Goal: Task Accomplishment & Management: Manage account settings

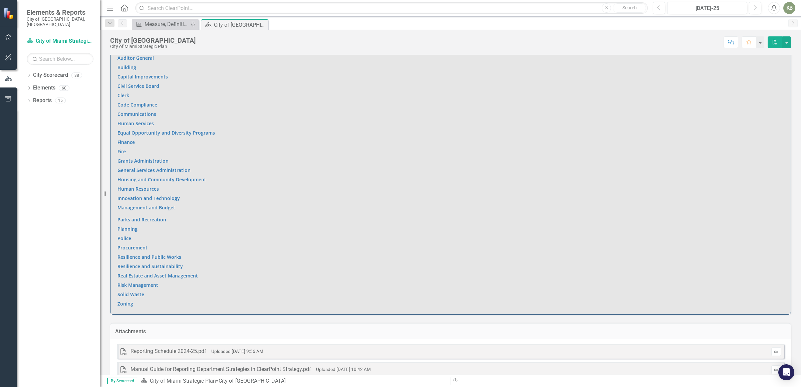
scroll to position [434, 0]
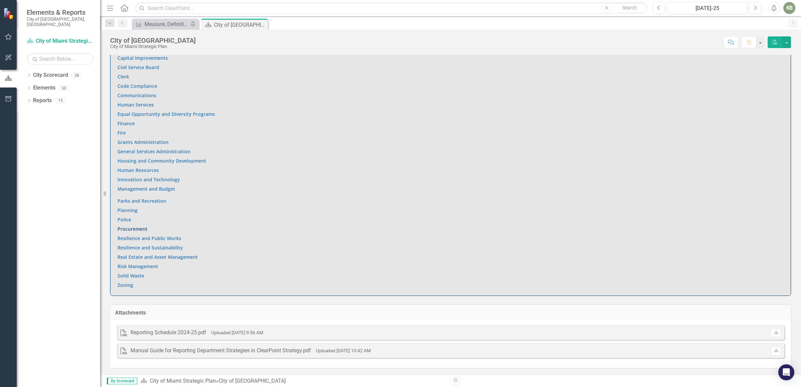
click at [142, 231] on link "Procurement" at bounding box center [132, 229] width 30 height 6
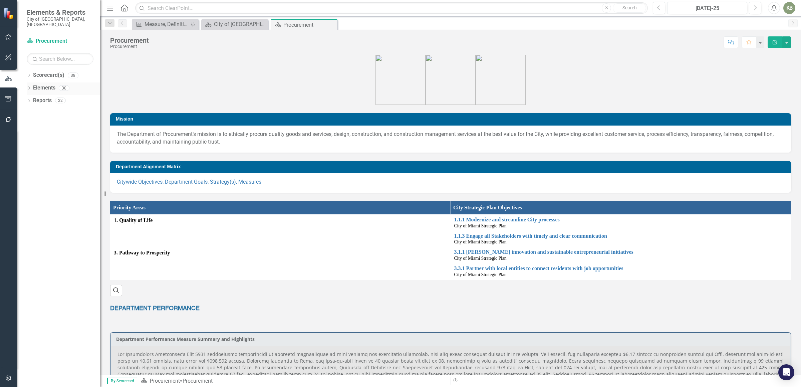
click at [30, 86] on icon at bounding box center [29, 87] width 2 height 3
click at [33, 124] on icon "Dropdown" at bounding box center [32, 126] width 5 height 4
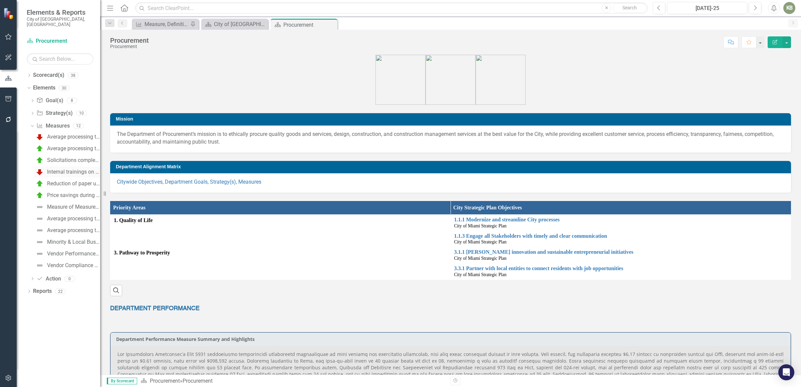
click at [75, 169] on div "Internal trainings on procurement processes (number)" at bounding box center [73, 172] width 53 height 6
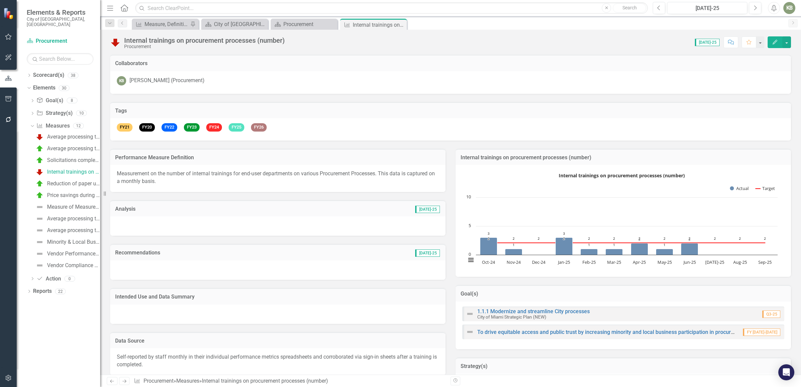
click at [235, 223] on div at bounding box center [277, 225] width 335 height 19
click at [207, 227] on div at bounding box center [277, 225] width 335 height 19
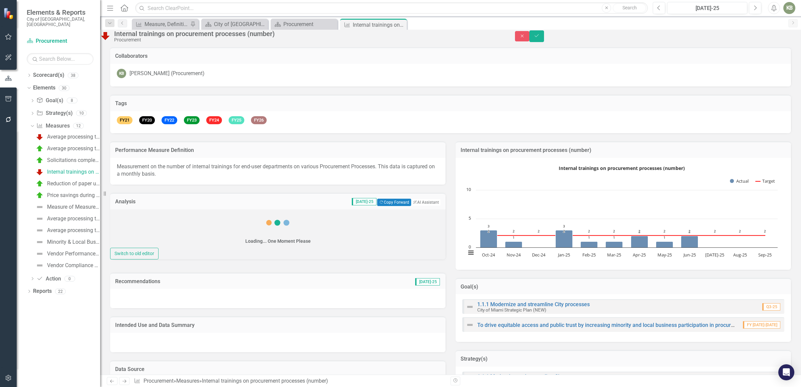
click at [153, 259] on div "Loading... One Moment Please Switch to old editor" at bounding box center [277, 234] width 335 height 50
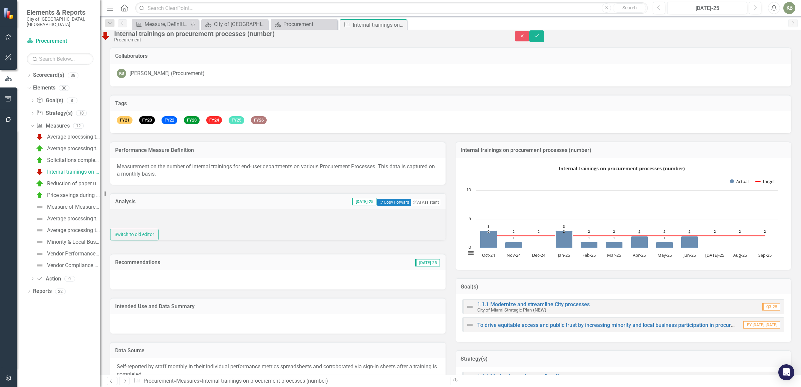
click at [170, 229] on div at bounding box center [277, 219] width 335 height 20
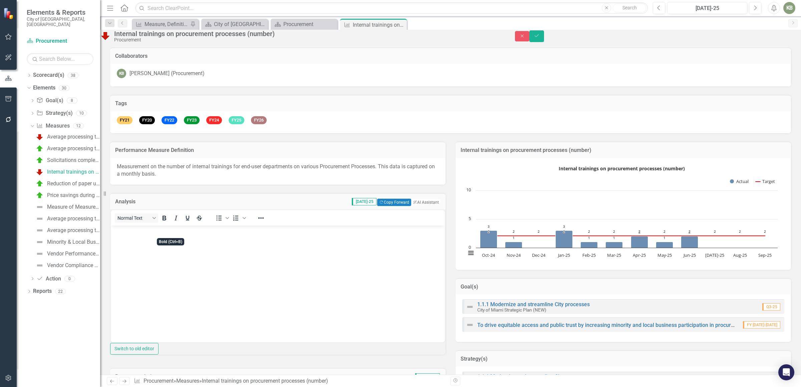
click at [156, 244] on body "Rich Text Area. Press ALT-0 for help." at bounding box center [278, 275] width 334 height 100
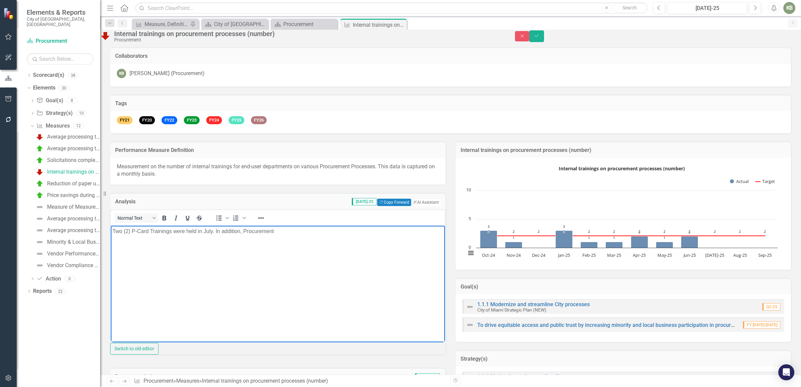
click at [298, 232] on p "Two (2) P-Card Trainings were held in July. In addition, Procurement" at bounding box center [277, 231] width 331 height 8
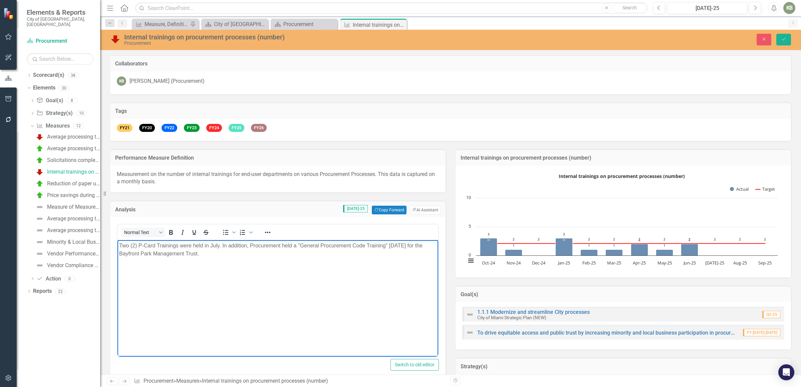
click at [238, 265] on body "Two (2) P-Card Trainings were held in July. In addition, Procurement held a "Ge…" at bounding box center [277, 290] width 321 height 100
drag, startPoint x: 204, startPoint y: 254, endPoint x: 121, endPoint y: 255, distance: 82.4
click at [120, 256] on p "Two (2) P-Card Trainings were held in July. In addition, Procurement held a "Ge…" at bounding box center [277, 250] width 317 height 16
copy p "Bayfront Park Management Trust."
click at [219, 256] on p "Two (2) P-Card Trainings were held in July. In addition, Procurement held a "Ge…" at bounding box center [277, 250] width 317 height 16
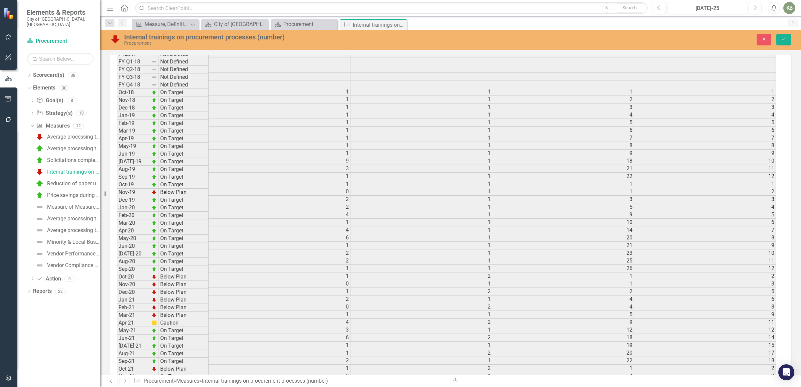
scroll to position [930, 0]
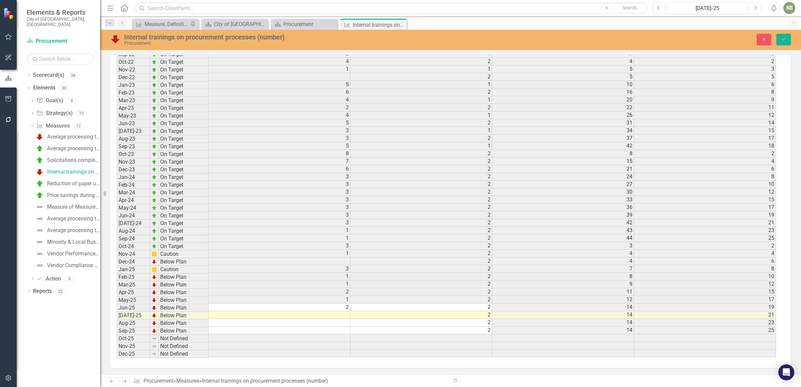
click at [340, 311] on td at bounding box center [280, 315] width 142 height 8
type textarea "3"
click at [786, 40] on icon "Save" at bounding box center [784, 39] width 6 height 5
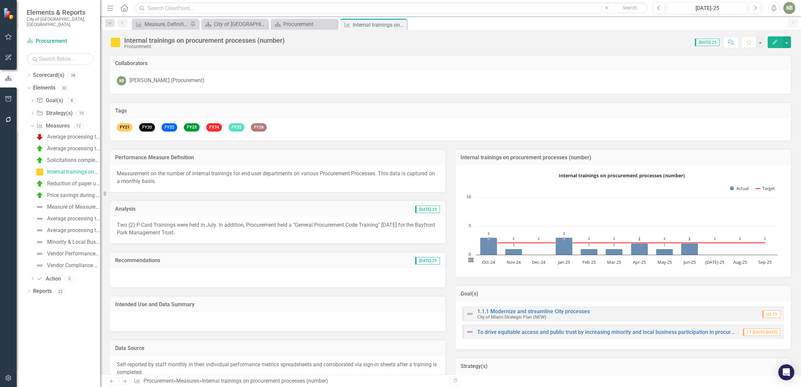
scroll to position [829, 0]
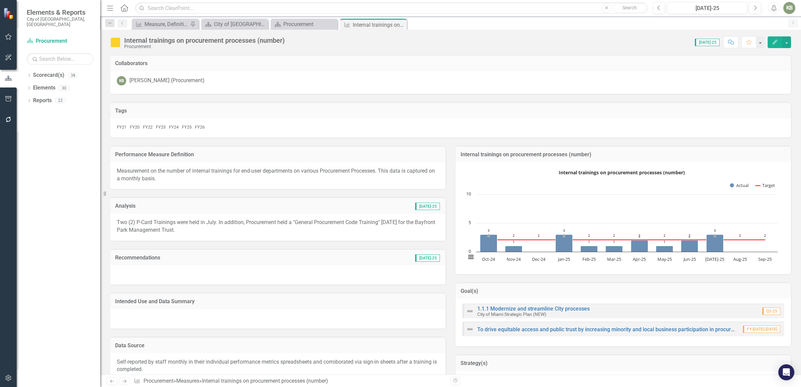
click at [267, 223] on p "Two (2) P-Card Trainings were held in July. In addition, Procurement held a "Ge…" at bounding box center [278, 226] width 322 height 15
drag, startPoint x: 267, startPoint y: 223, endPoint x: 244, endPoint y: 300, distance: 80.5
click at [267, 224] on p "Two (2) P-Card Trainings were held in July. In addition, Procurement held a "Ge…" at bounding box center [278, 226] width 322 height 15
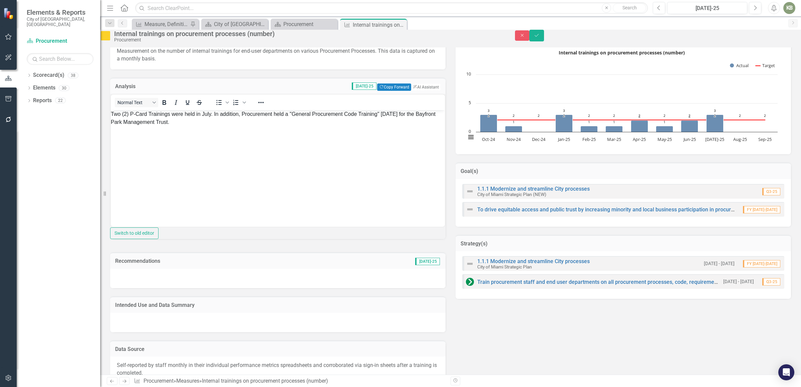
click at [240, 126] on body "Two (2) P-Card Trainings were held in July. In addition, Procurement held a "Ge…" at bounding box center [278, 118] width 334 height 16
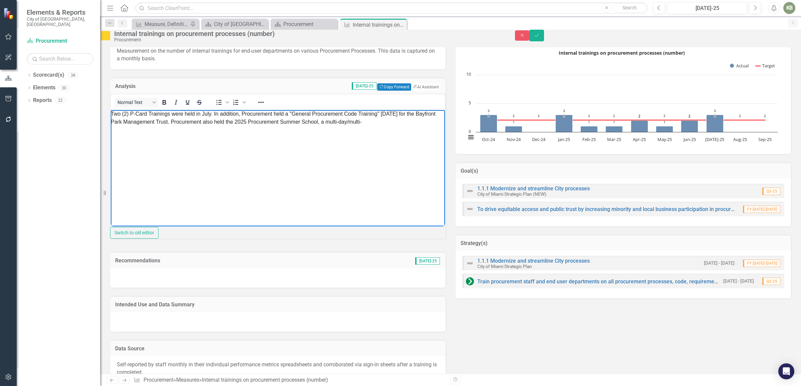
click at [391, 126] on p "Two (2) P-Card Trainings were held in July. In addition, Procurement held a "Ge…" at bounding box center [278, 118] width 334 height 16
click at [324, 126] on body "Two (2) P-Card Trainings were held in July. In addition, Procurement held a "Ge…" at bounding box center [278, 118] width 334 height 16
drag, startPoint x: 388, startPoint y: 126, endPoint x: 370, endPoint y: 125, distance: 18.0
click at [370, 125] on p "Two (2) P-Card Trainings were held in July. In addition, Procurement held a "Ge…" at bounding box center [278, 118] width 334 height 16
click at [391, 121] on p "Two (2) P-Card Trainings were held in July. In addition, Procurement held a "Ge…" at bounding box center [278, 118] width 334 height 16
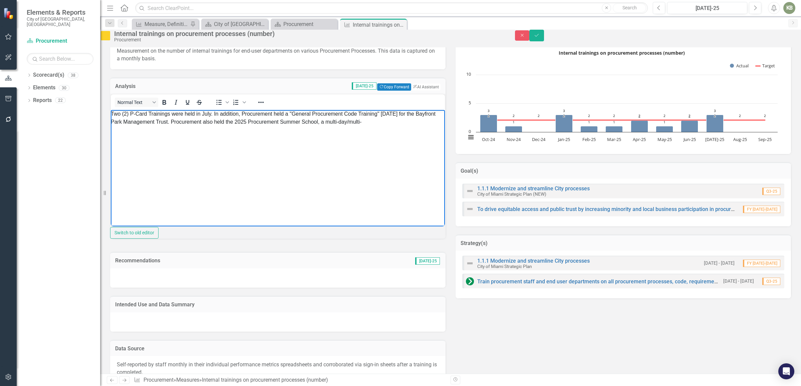
drag, startPoint x: 393, startPoint y: 125, endPoint x: 371, endPoint y: 123, distance: 22.1
click at [371, 123] on p "Two (2) P-Card Trainings were held in July. In addition, Procurement held a "Ge…" at bounding box center [278, 118] width 334 height 16
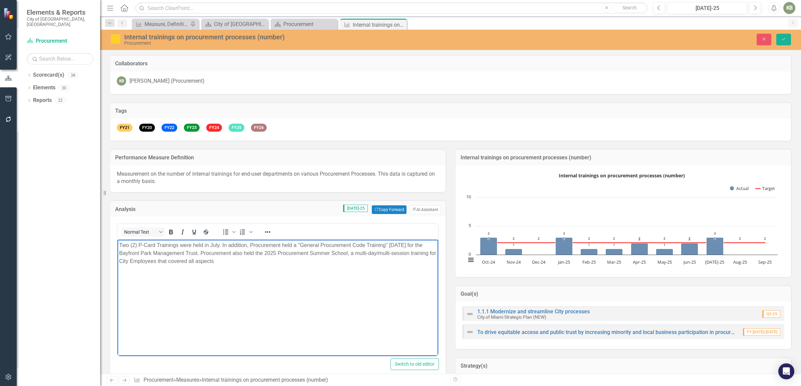
scroll to position [112, 0]
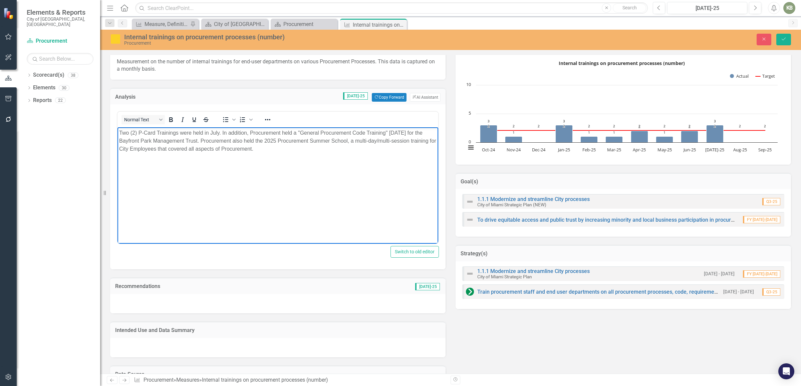
click at [276, 187] on body "Two (2) P-Card Trainings were held in July. In addition, Procurement held a "Ge…" at bounding box center [277, 177] width 321 height 100
click at [784, 38] on icon "Save" at bounding box center [784, 39] width 6 height 5
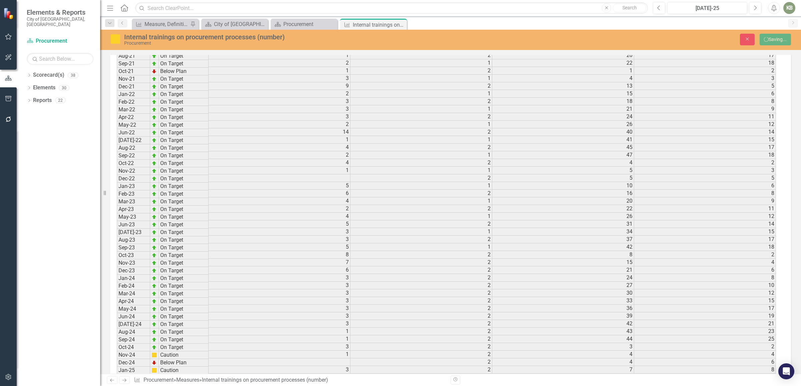
scroll to position [19, 0]
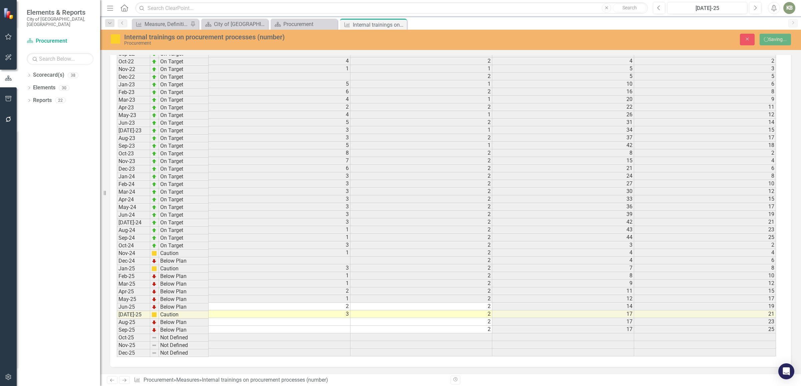
click at [332, 311] on td "3" at bounding box center [280, 315] width 142 height 8
type textarea "3"
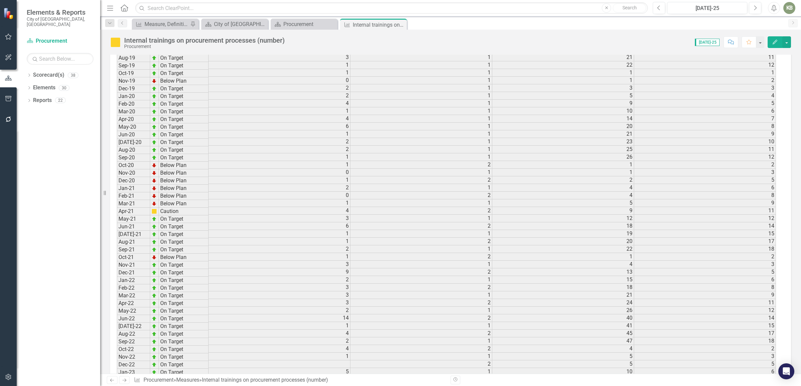
scroll to position [19, 0]
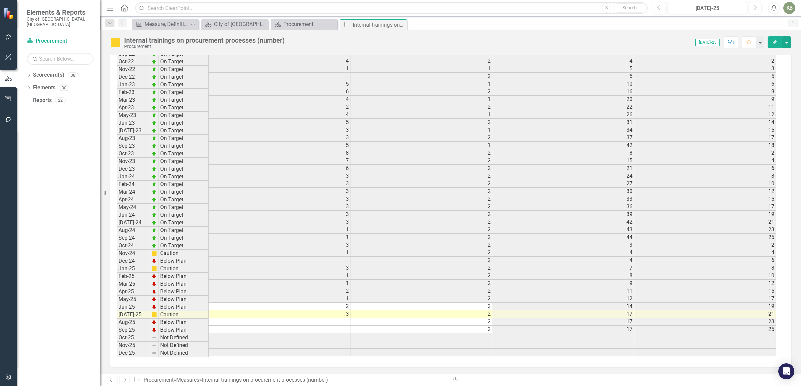
click at [337, 303] on td "2" at bounding box center [280, 307] width 142 height 8
click at [335, 311] on td "3" at bounding box center [280, 315] width 142 height 8
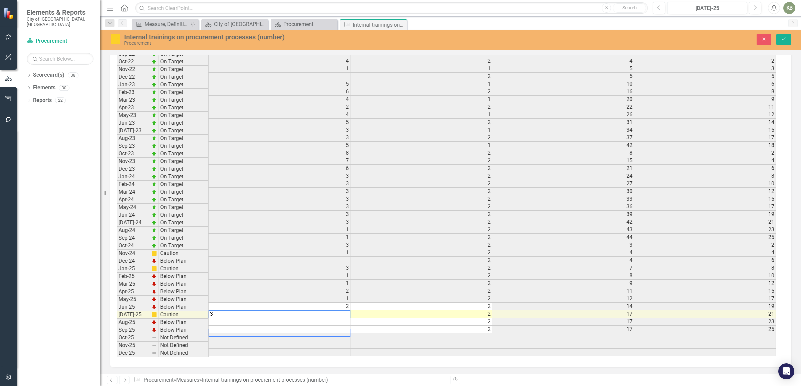
scroll to position [19, 0]
type textarea "13"
drag, startPoint x: 783, startPoint y: 40, endPoint x: 0, endPoint y: 34, distance: 783.0
click at [784, 40] on icon "Save" at bounding box center [784, 39] width 6 height 5
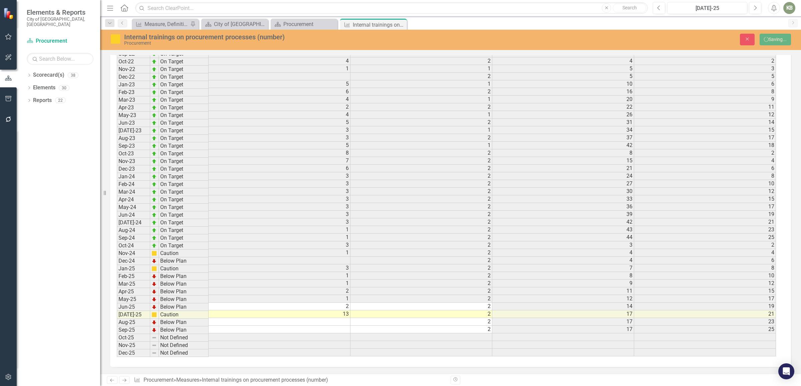
scroll to position [0, 0]
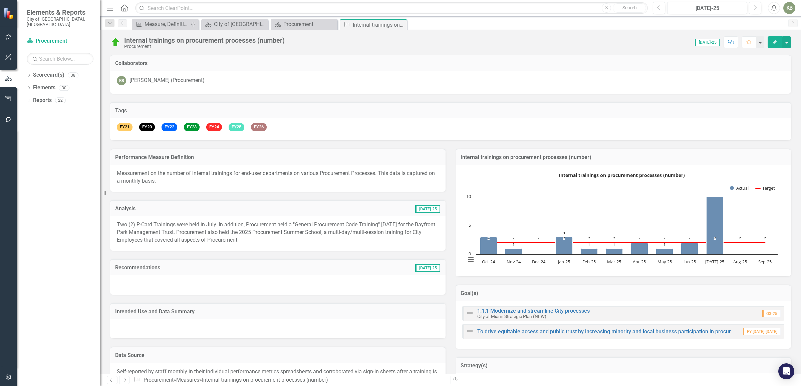
click at [272, 228] on p "Two (2) P-Card Trainings were held in July. In addition, Procurement held a "Ge…" at bounding box center [278, 232] width 322 height 23
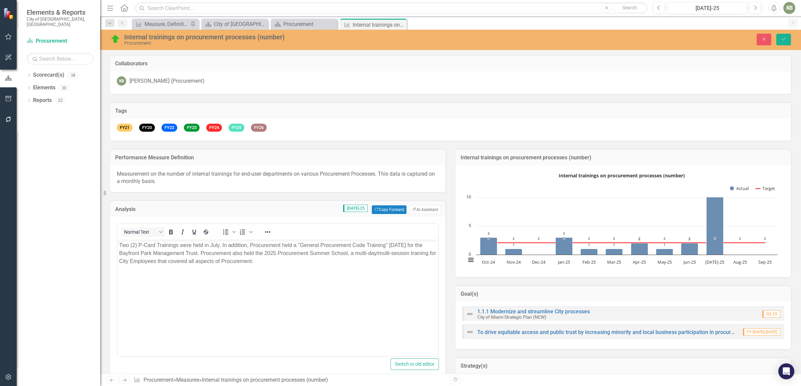
click at [263, 262] on p "Two (2) P-Card Trainings were held in July. In addition, Procurement held a "Ge…" at bounding box center [277, 254] width 317 height 24
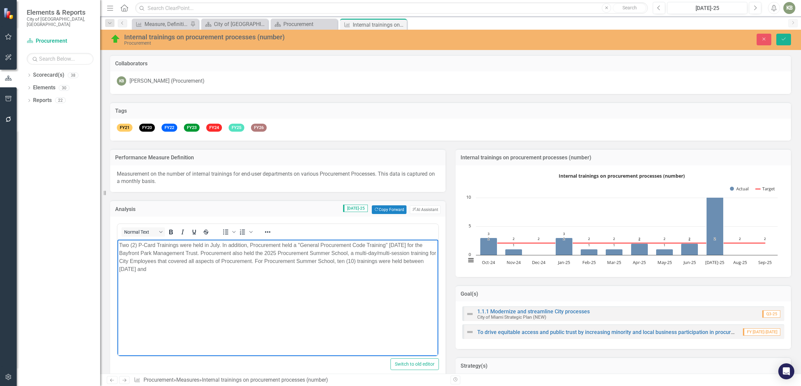
click at [214, 276] on body "Two (2) P-Card Trainings were held in July. In addition, Procurement held a "Ge…" at bounding box center [277, 290] width 321 height 100
click at [163, 267] on p "Two (2) P-Card Trainings were held in July. In addition, Procurement held a "Ge…" at bounding box center [277, 258] width 317 height 32
click at [202, 276] on body "Two (2) P-Card Trainings were held in July. In addition, Procurement held a "Ge…" at bounding box center [277, 290] width 321 height 100
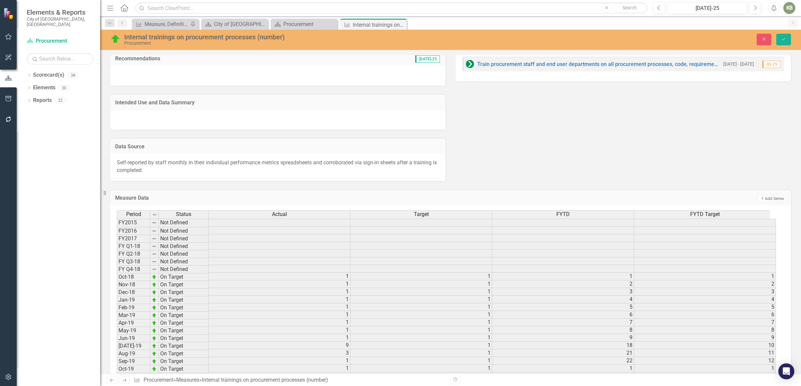
scroll to position [413, 0]
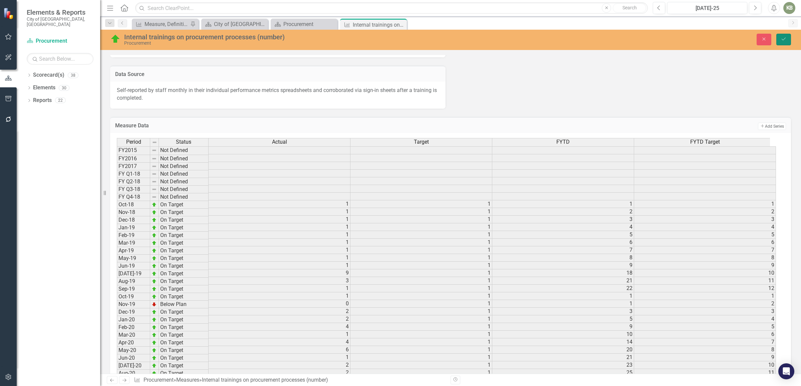
click at [787, 39] on button "Save" at bounding box center [783, 40] width 15 height 12
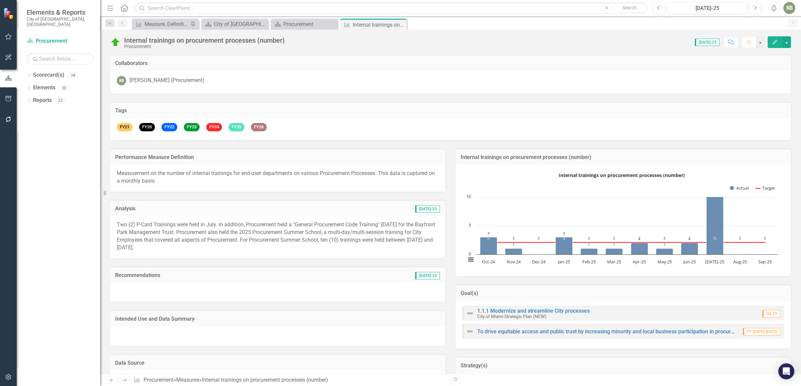
click at [59, 213] on div "Dropdown Scorecard(s) 38 City of Miami Strategic Plan Dropdown City of Miami St…" at bounding box center [58, 228] width 83 height 317
